Goal: Find contact information: Find contact information

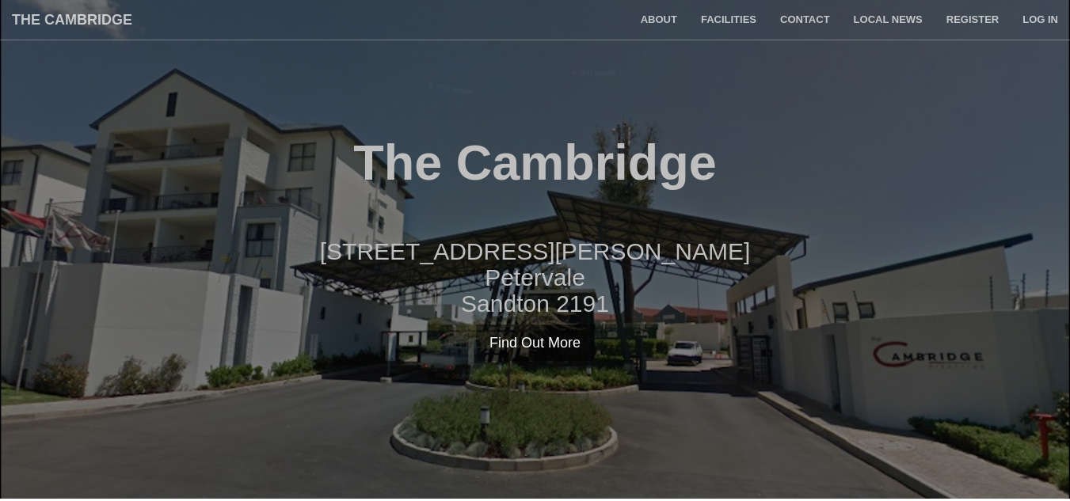
scroll to position [2, 0]
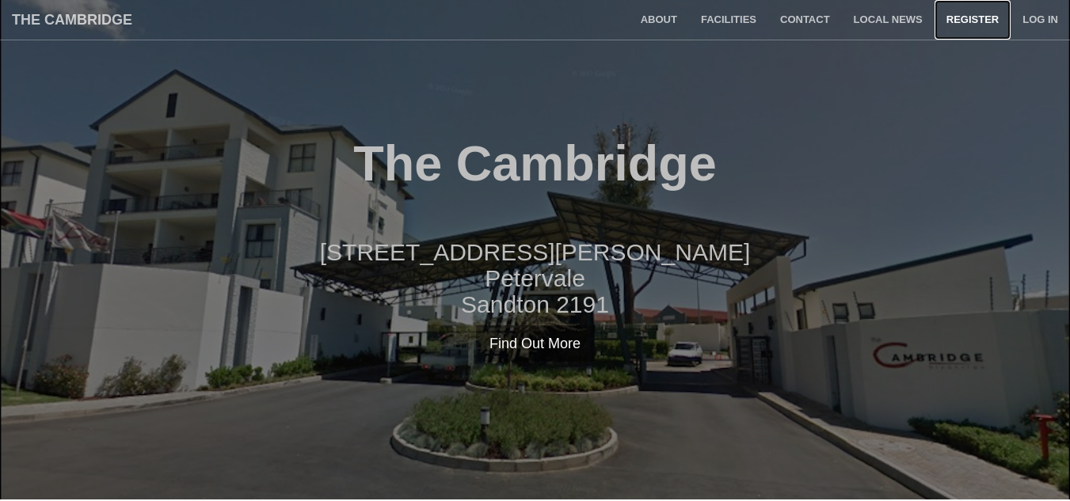
click at [955, 14] on link "Register" at bounding box center [972, 20] width 76 height 40
click at [750, 17] on link "Facilities" at bounding box center [728, 20] width 79 height 40
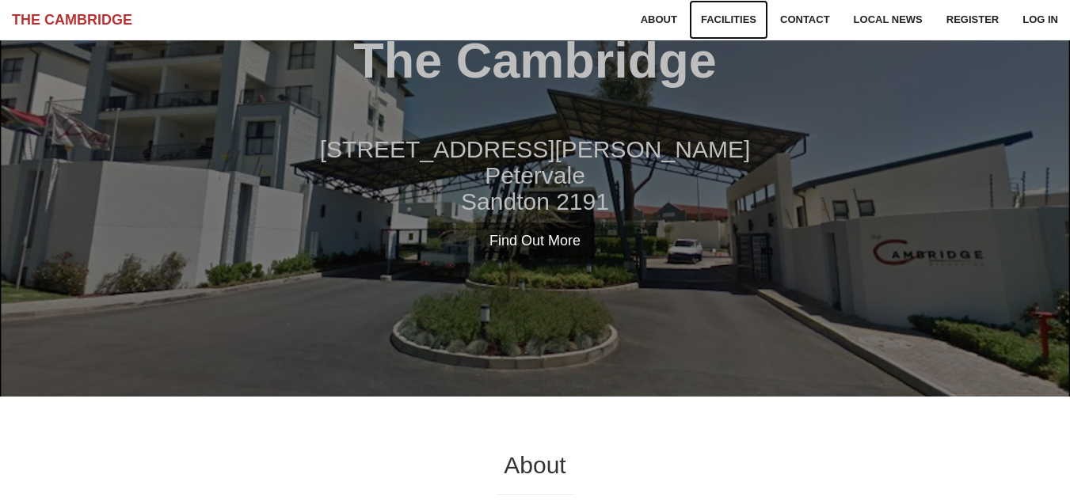
scroll to position [105, 0]
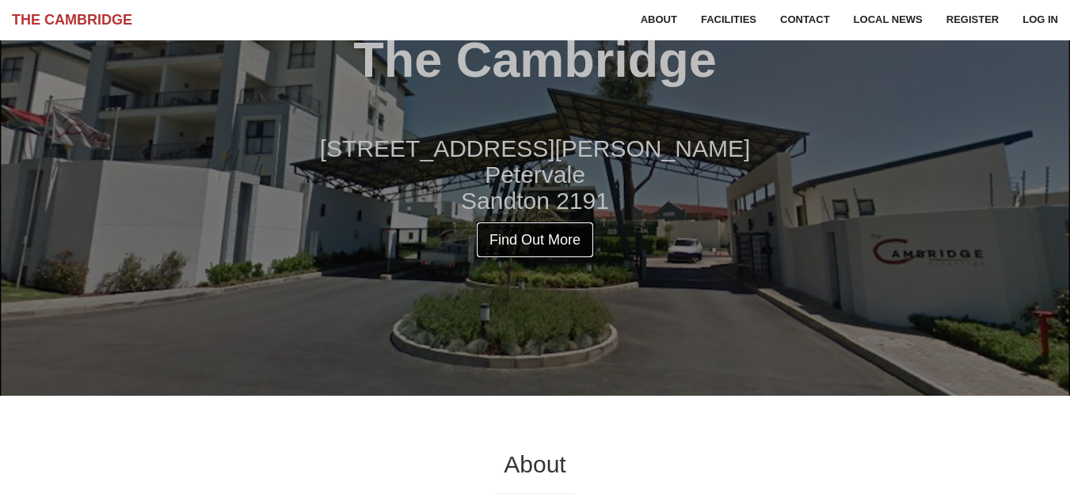
click at [576, 234] on link "Find Out More" at bounding box center [535, 240] width 118 height 36
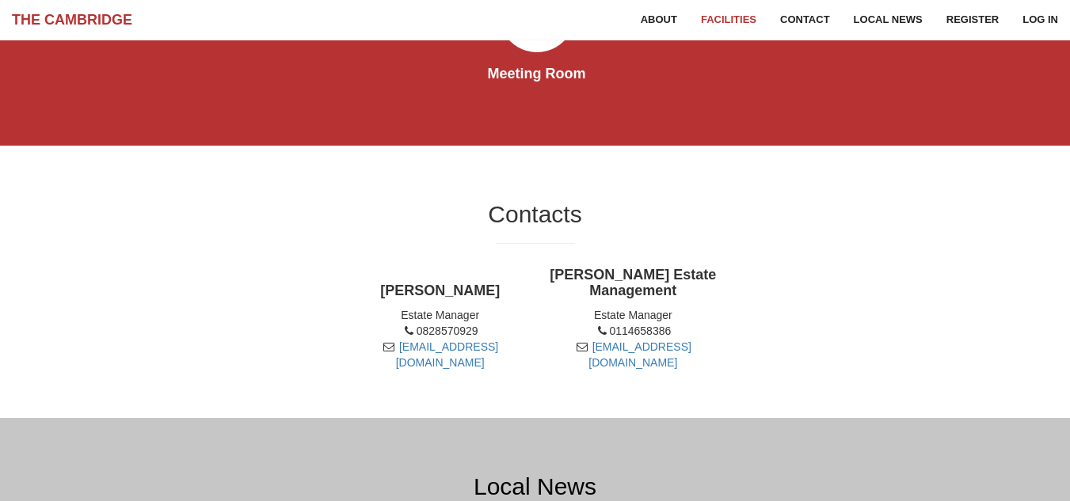
scroll to position [849, 0]
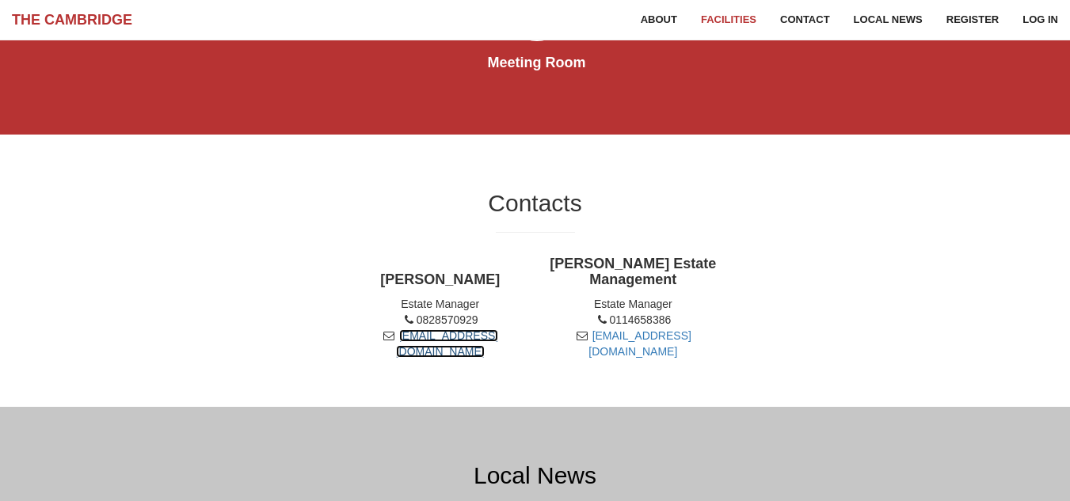
click at [473, 354] on link "[EMAIL_ADDRESS][DOMAIN_NAME]" at bounding box center [447, 343] width 103 height 28
click at [270, 344] on div "[PERSON_NAME] Estate Manager 0828570929 [EMAIL_ADDRESS][DOMAIN_NAME] [PERSON_NA…" at bounding box center [535, 308] width 772 height 119
drag, startPoint x: 347, startPoint y: 353, endPoint x: 530, endPoint y: 352, distance: 183.7
click at [530, 352] on div "[PERSON_NAME] Estate Manager 0828570929 [EMAIL_ADDRESS][DOMAIN_NAME]" at bounding box center [440, 315] width 193 height 103
copy link "[EMAIL_ADDRESS][DOMAIN_NAME]"
